Goal: Transaction & Acquisition: Book appointment/travel/reservation

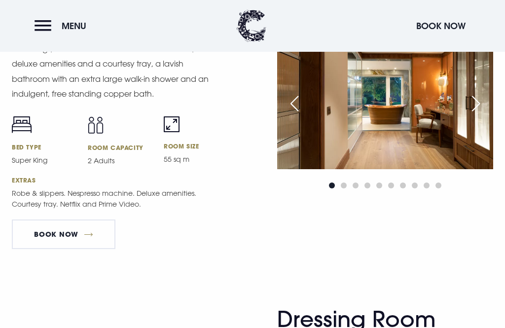
scroll to position [1265, 0]
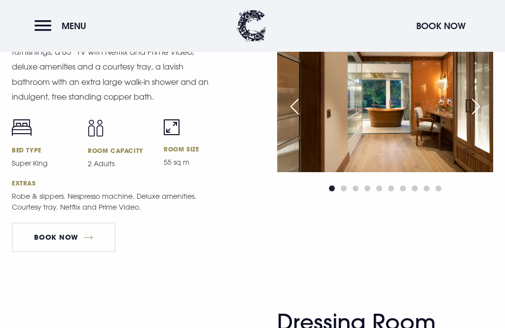
click at [483, 117] on div "Next slide" at bounding box center [476, 107] width 25 height 22
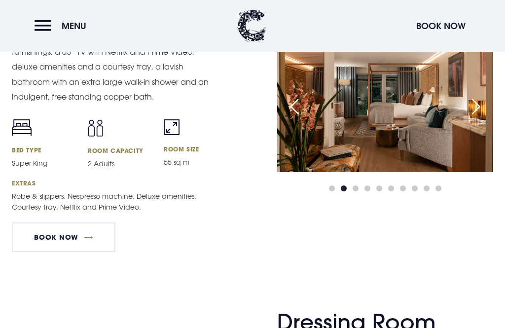
click at [484, 117] on div "Next slide" at bounding box center [476, 107] width 25 height 22
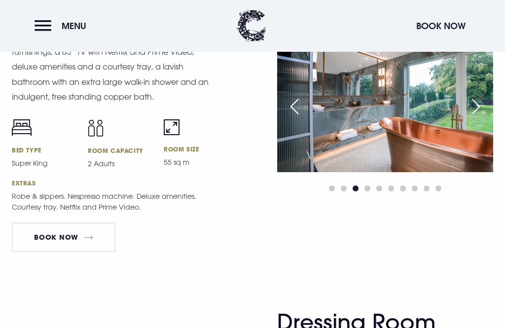
click at [482, 117] on div "Next slide" at bounding box center [476, 107] width 25 height 22
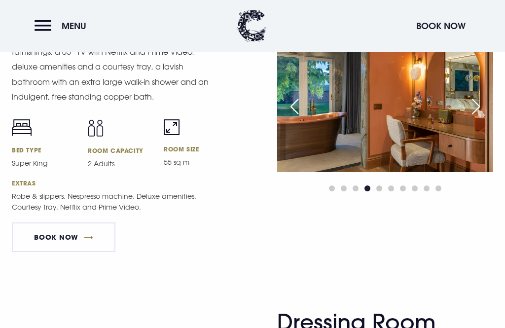
click at [479, 117] on div "Next slide" at bounding box center [476, 107] width 25 height 22
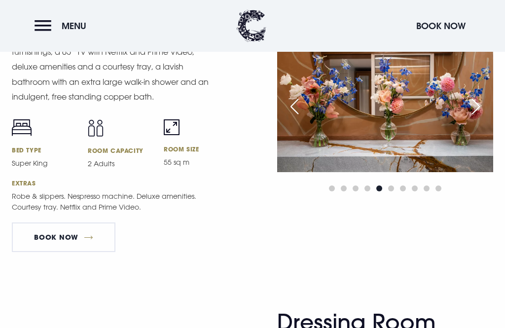
click at [479, 117] on div "Next slide" at bounding box center [476, 107] width 25 height 22
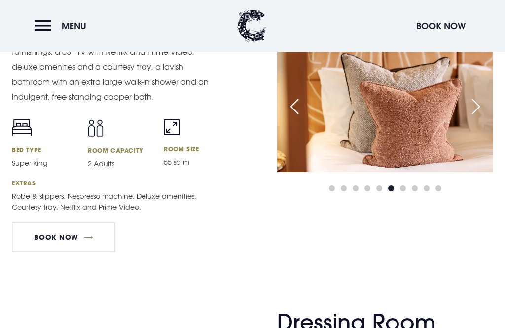
click at [480, 117] on div "Next slide" at bounding box center [476, 107] width 25 height 22
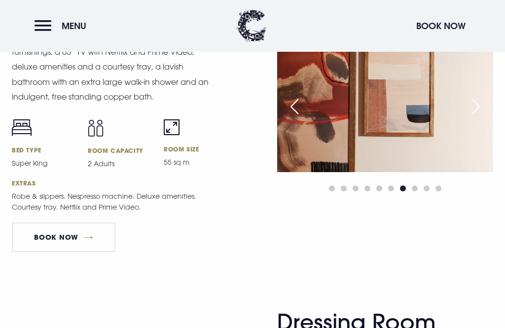
click at [480, 117] on div "Next slide" at bounding box center [476, 107] width 25 height 22
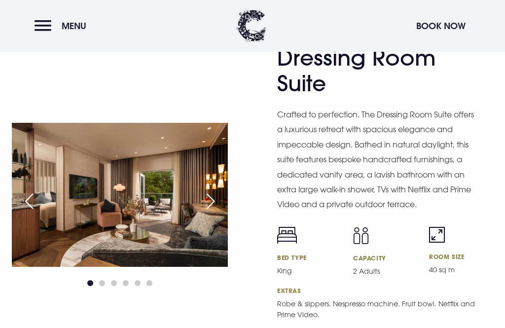
scroll to position [1549, 0]
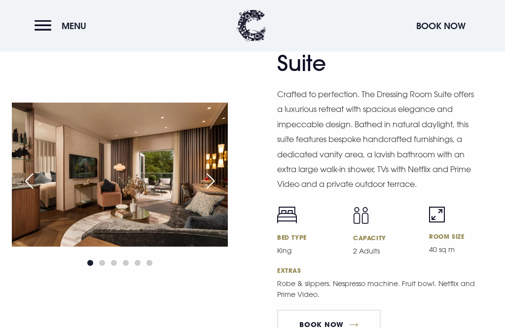
click at [213, 192] on div "Next slide" at bounding box center [210, 182] width 25 height 22
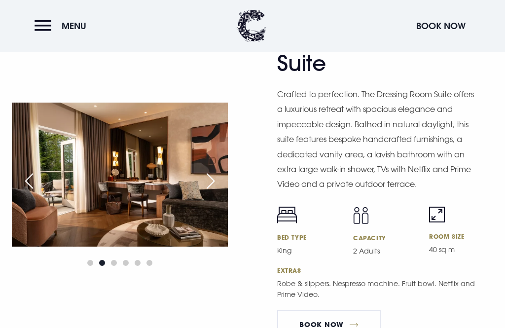
click at [217, 192] on div "Next slide" at bounding box center [210, 181] width 25 height 22
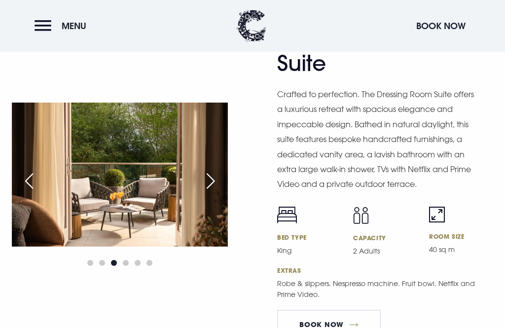
click at [217, 192] on div "Next slide" at bounding box center [210, 181] width 25 height 22
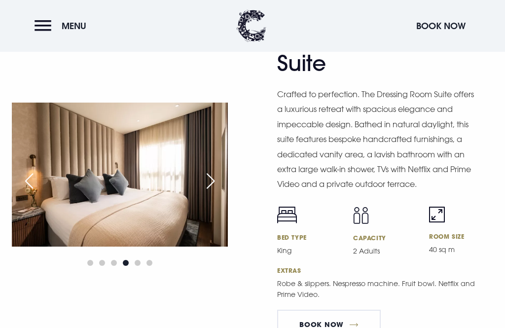
click at [215, 192] on div "Next slide" at bounding box center [210, 181] width 25 height 22
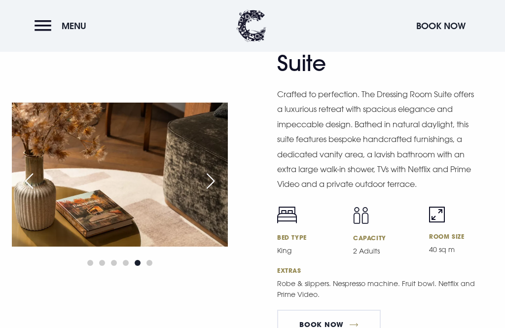
click at [216, 192] on div "Next slide" at bounding box center [210, 181] width 25 height 22
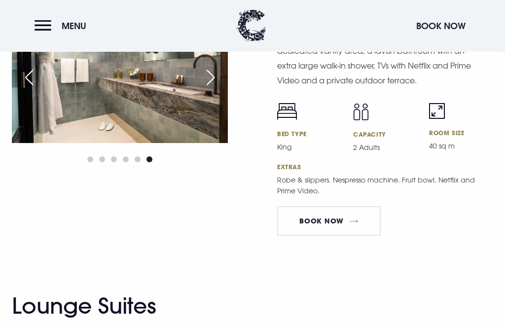
scroll to position [1653, 0]
click at [329, 236] on link "BOOK NOW" at bounding box center [329, 221] width 104 height 30
